Goal: Navigation & Orientation: Find specific page/section

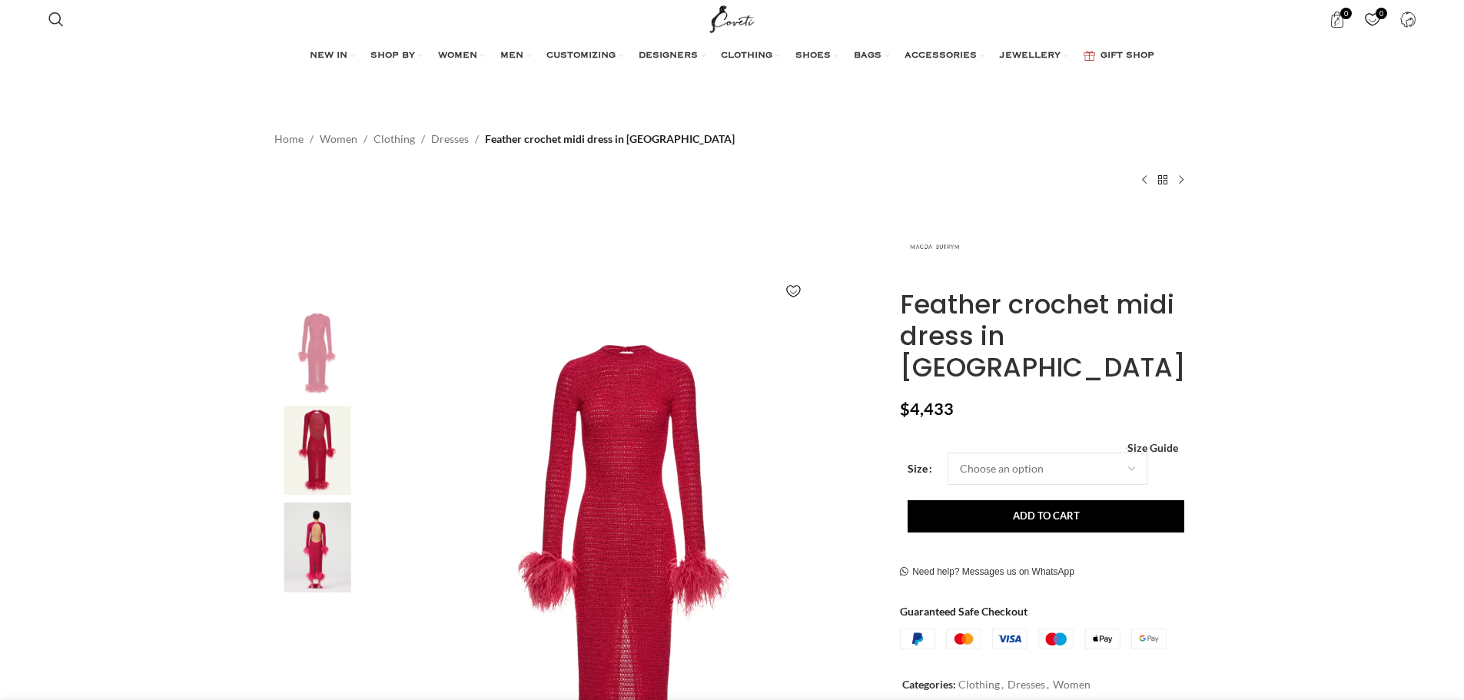
scroll to position [0, 162]
click at [453, 55] on span "WOMEN" at bounding box center [457, 56] width 39 height 12
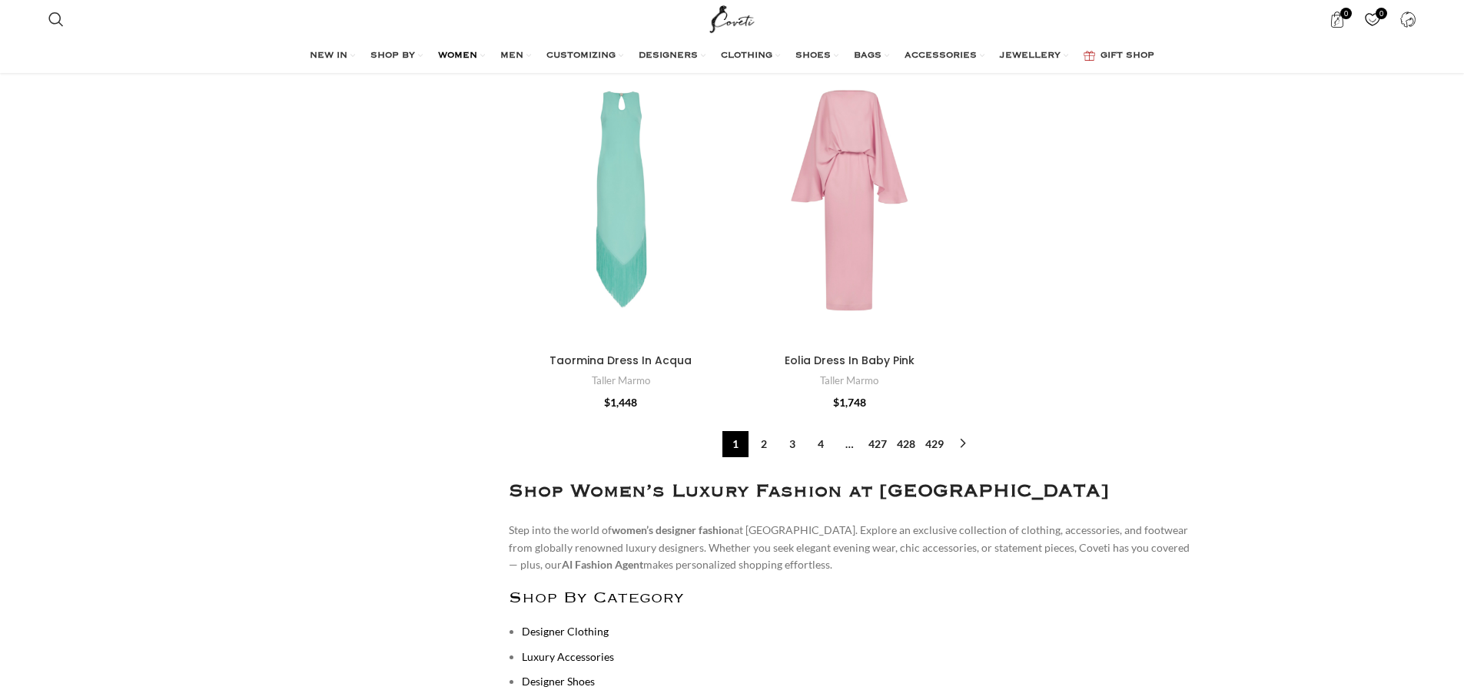
scroll to position [6072, 0]
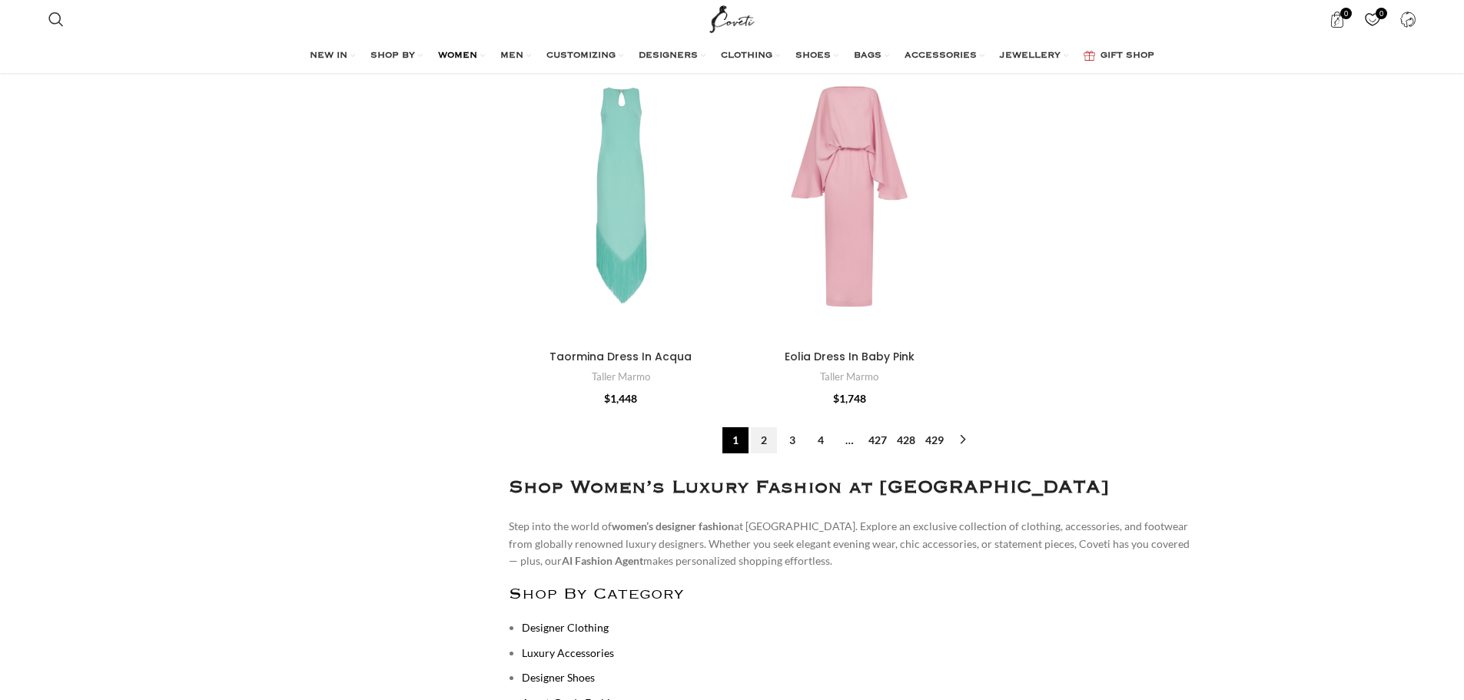
click at [760, 427] on link "2" at bounding box center [764, 440] width 26 height 26
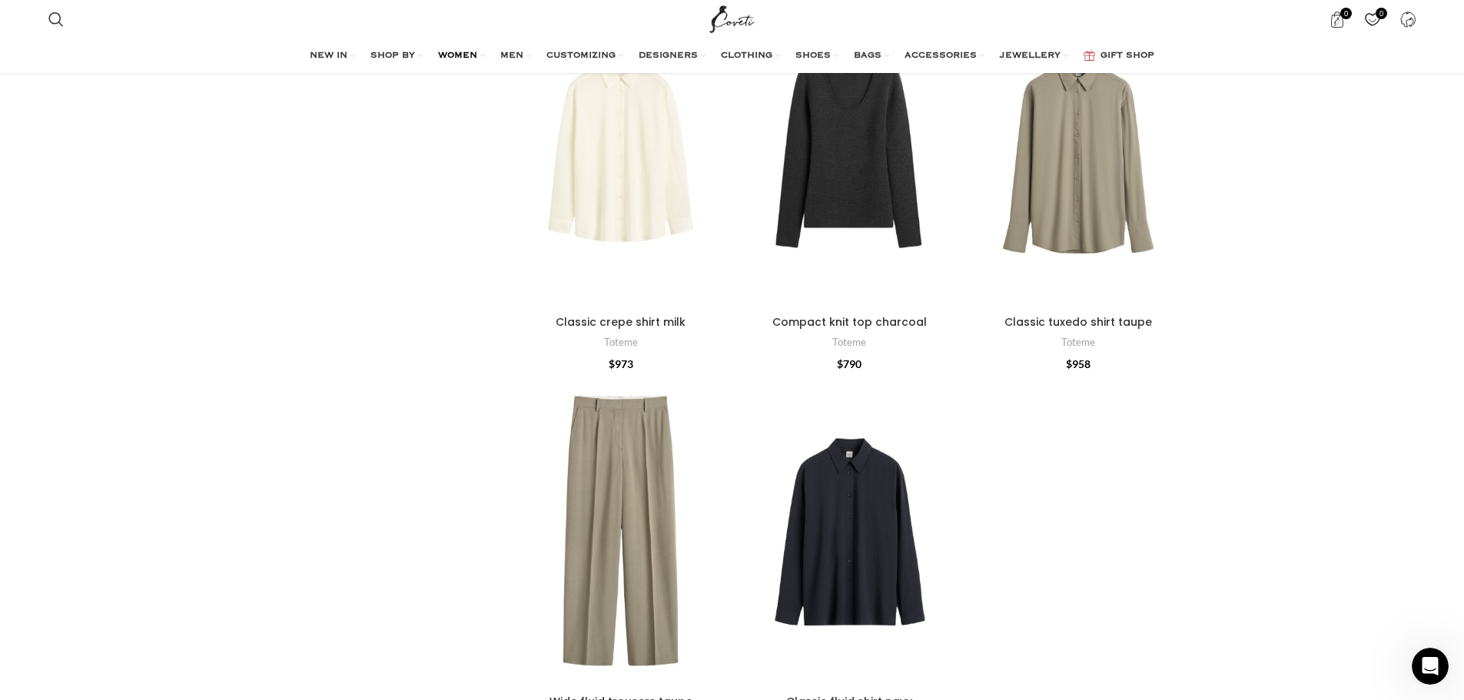
scroll to position [6533, 0]
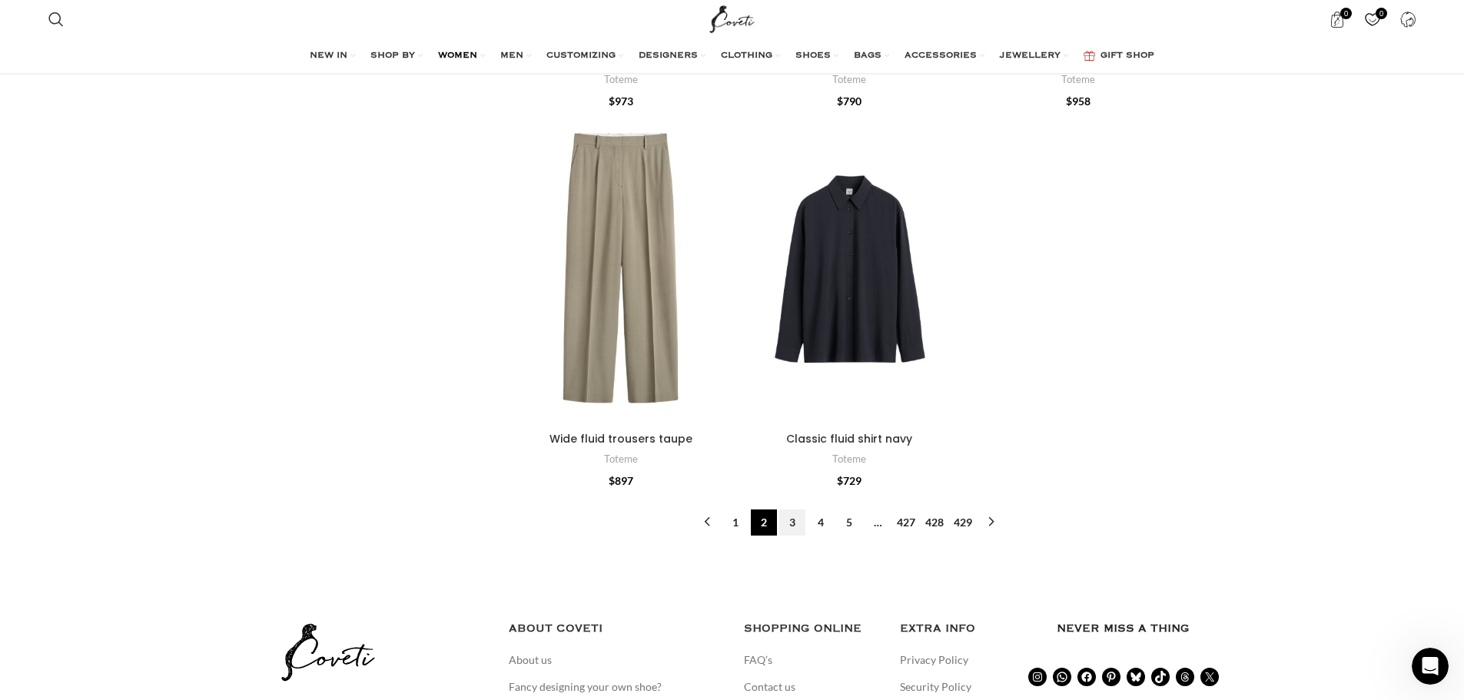
click at [791, 520] on link "3" at bounding box center [792, 523] width 26 height 26
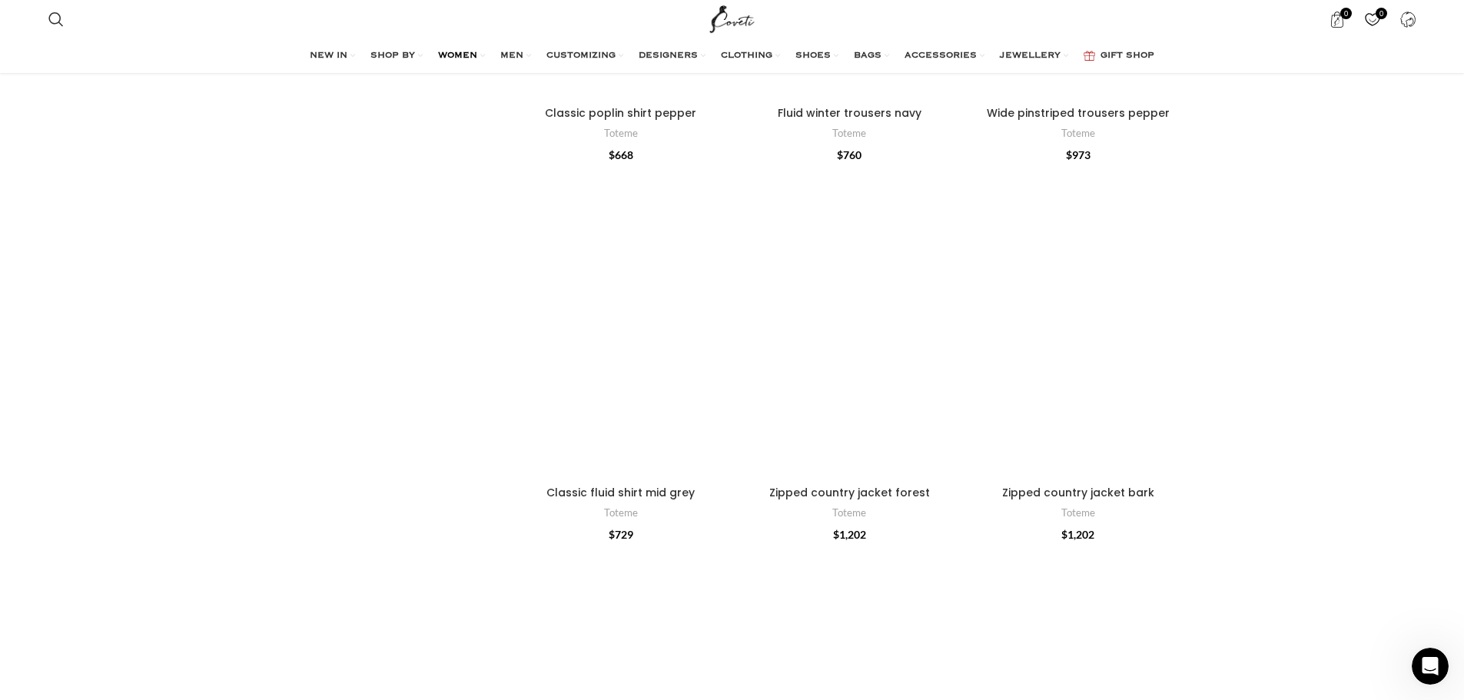
scroll to position [231, 0]
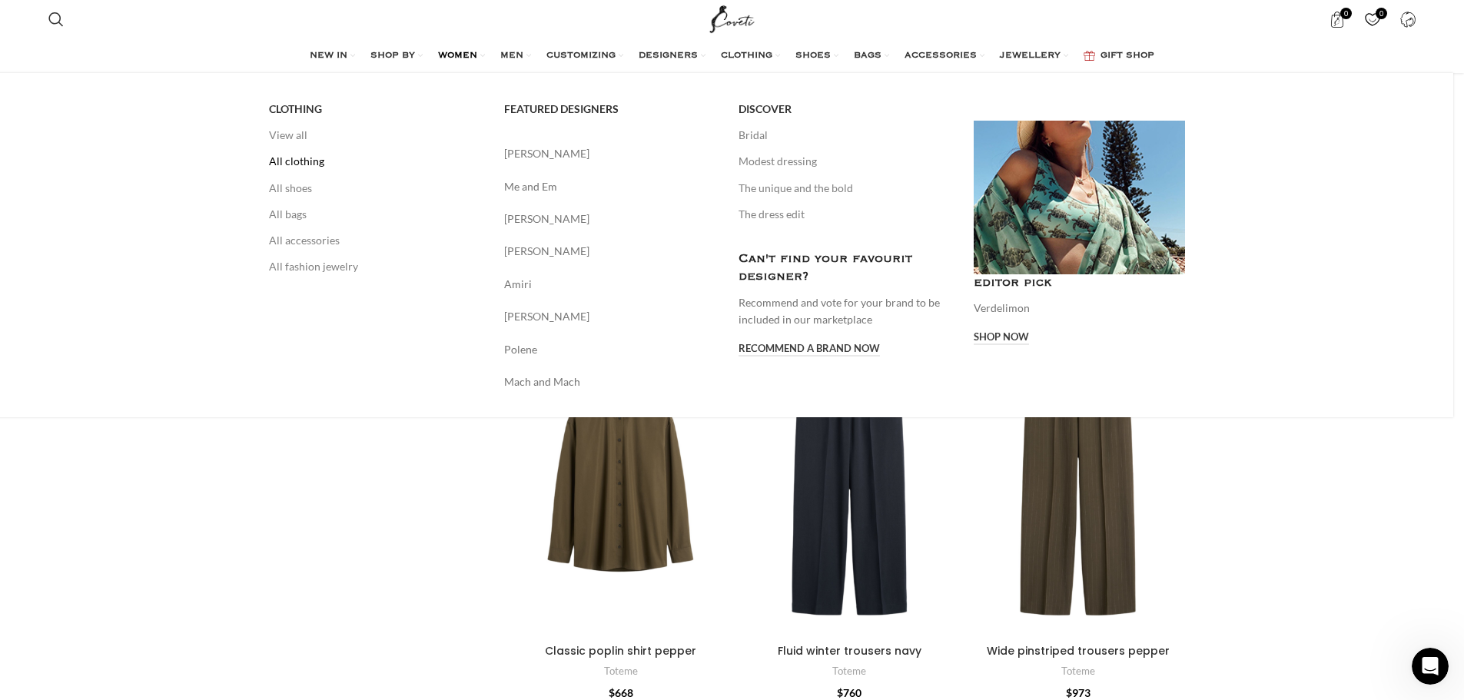
click at [303, 168] on link "All clothing" at bounding box center [375, 161] width 212 height 26
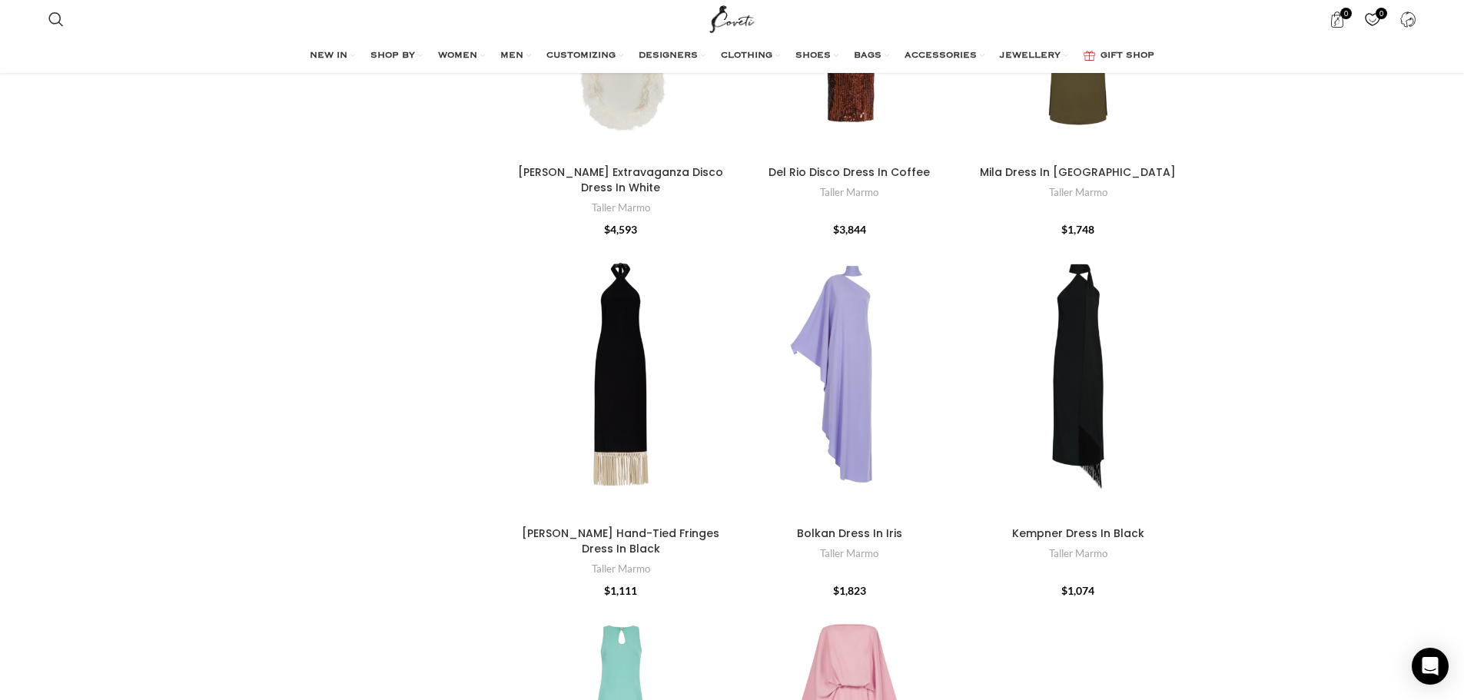
scroll to position [5918, 0]
